Goal: Information Seeking & Learning: Learn about a topic

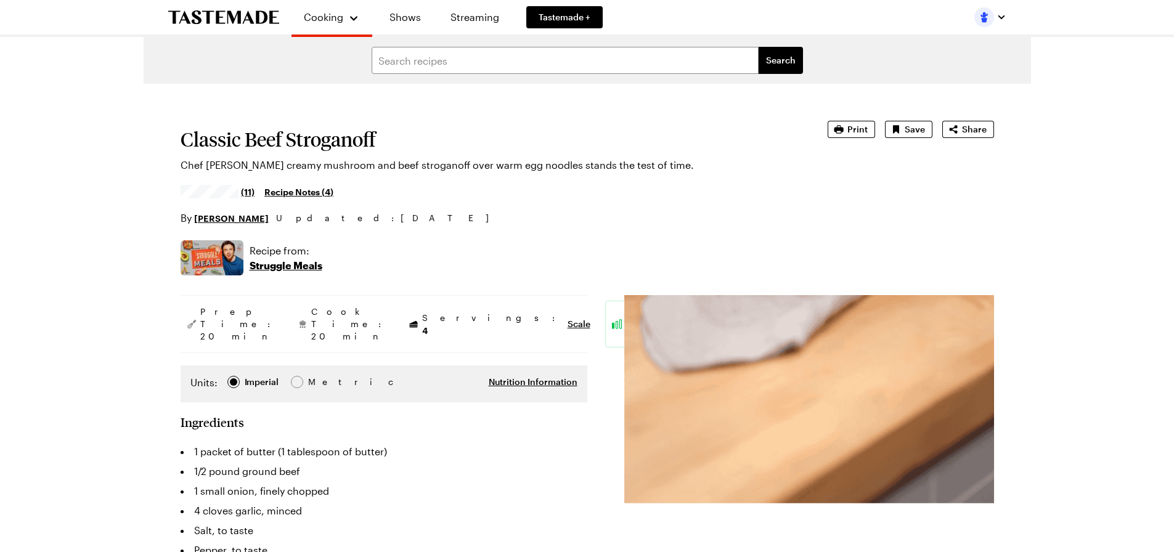
type textarea "x"
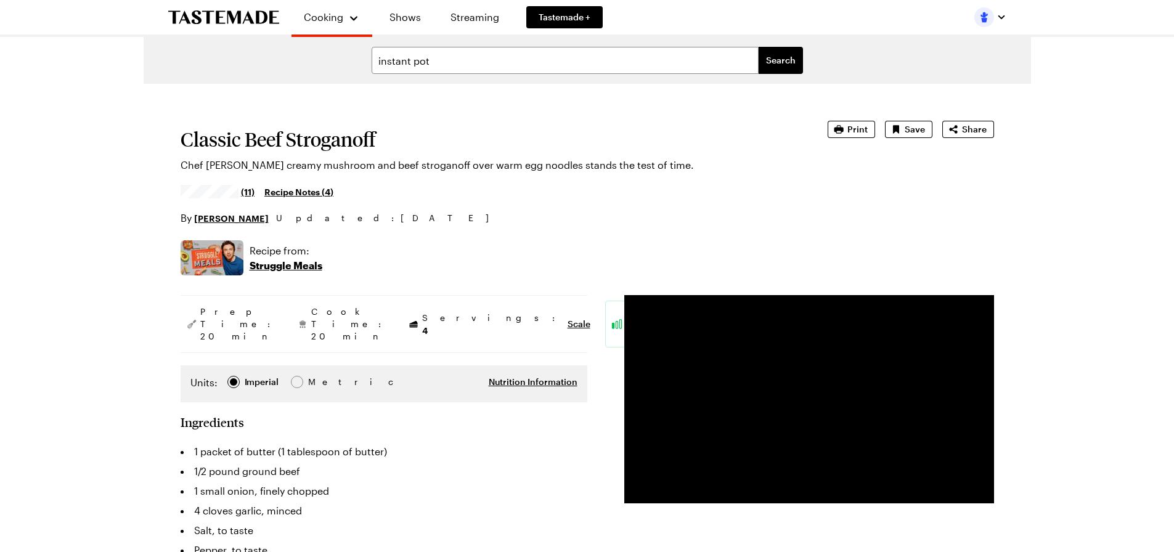
type input "instant pot"
click at [758, 47] on button "Search" at bounding box center [780, 60] width 44 height 27
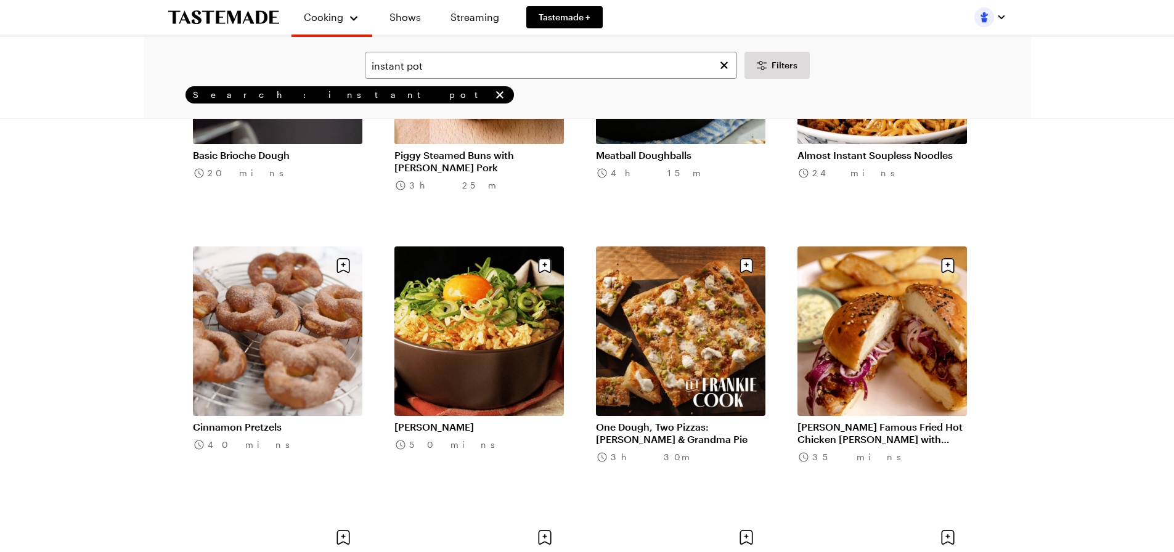
scroll to position [1047, 0]
